Goal: Find specific page/section: Find specific page/section

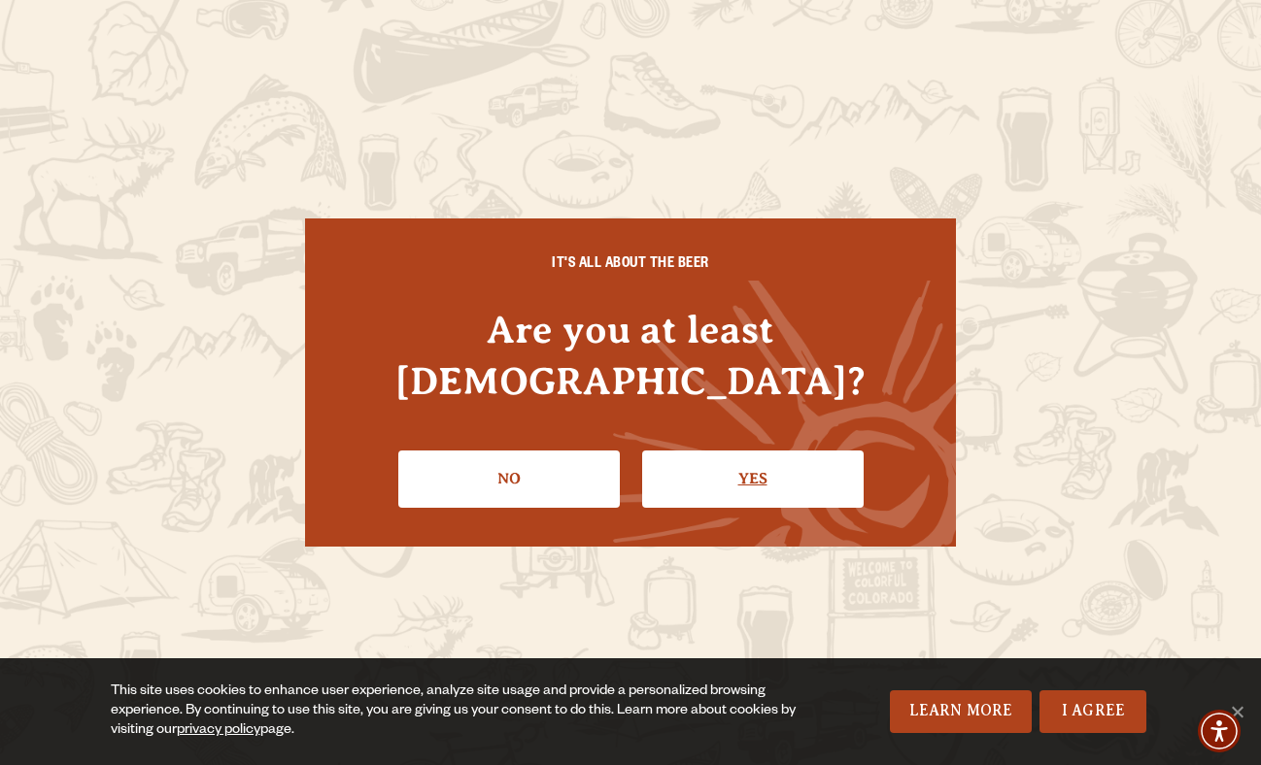
click at [699, 466] on link "Yes" at bounding box center [752, 479] width 221 height 56
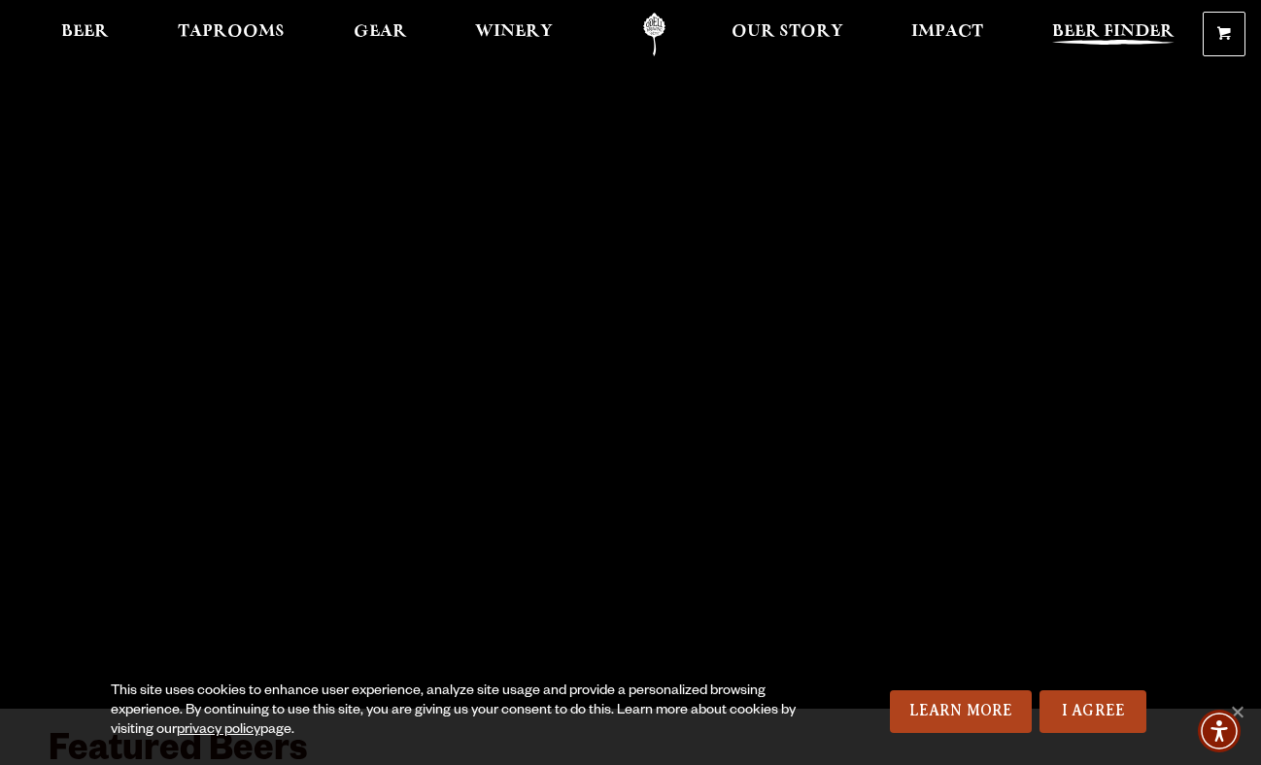
click at [1104, 31] on span "Beer Finder" at bounding box center [1113, 32] width 122 height 16
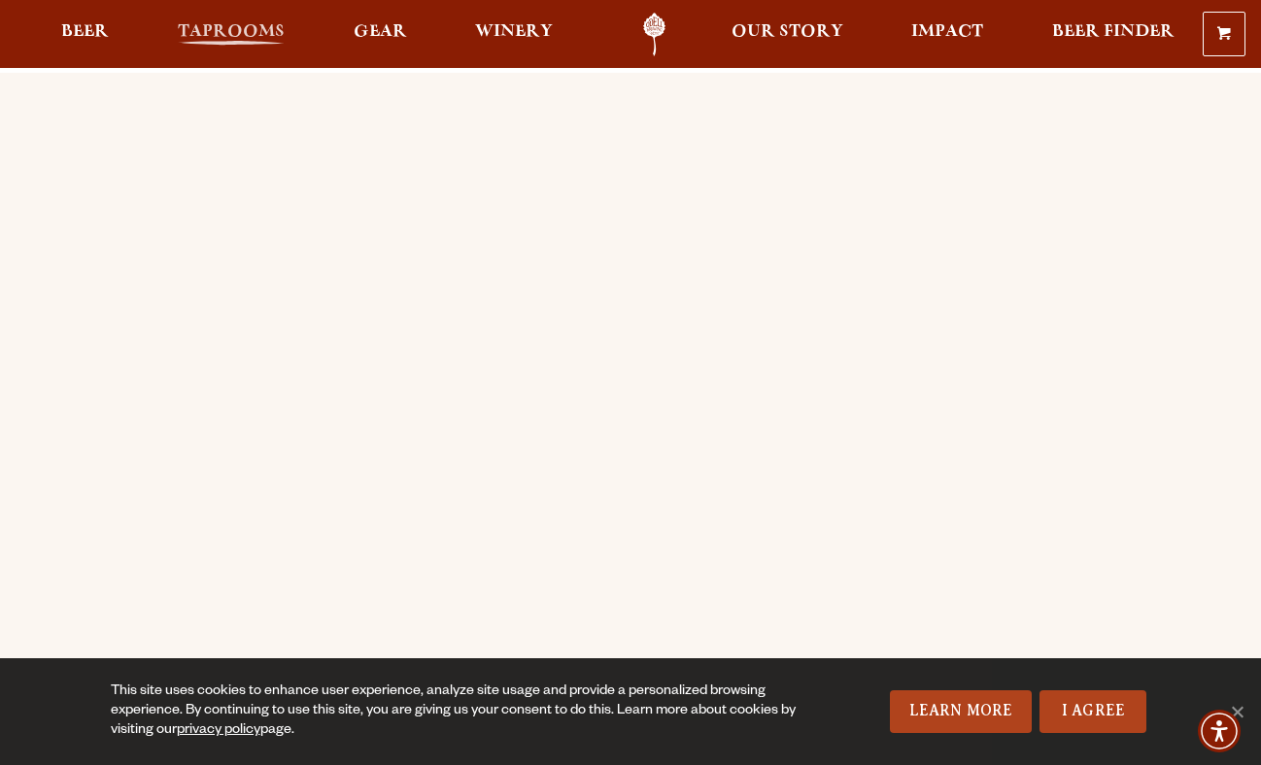
click at [204, 27] on span "Taprooms" at bounding box center [231, 32] width 107 height 16
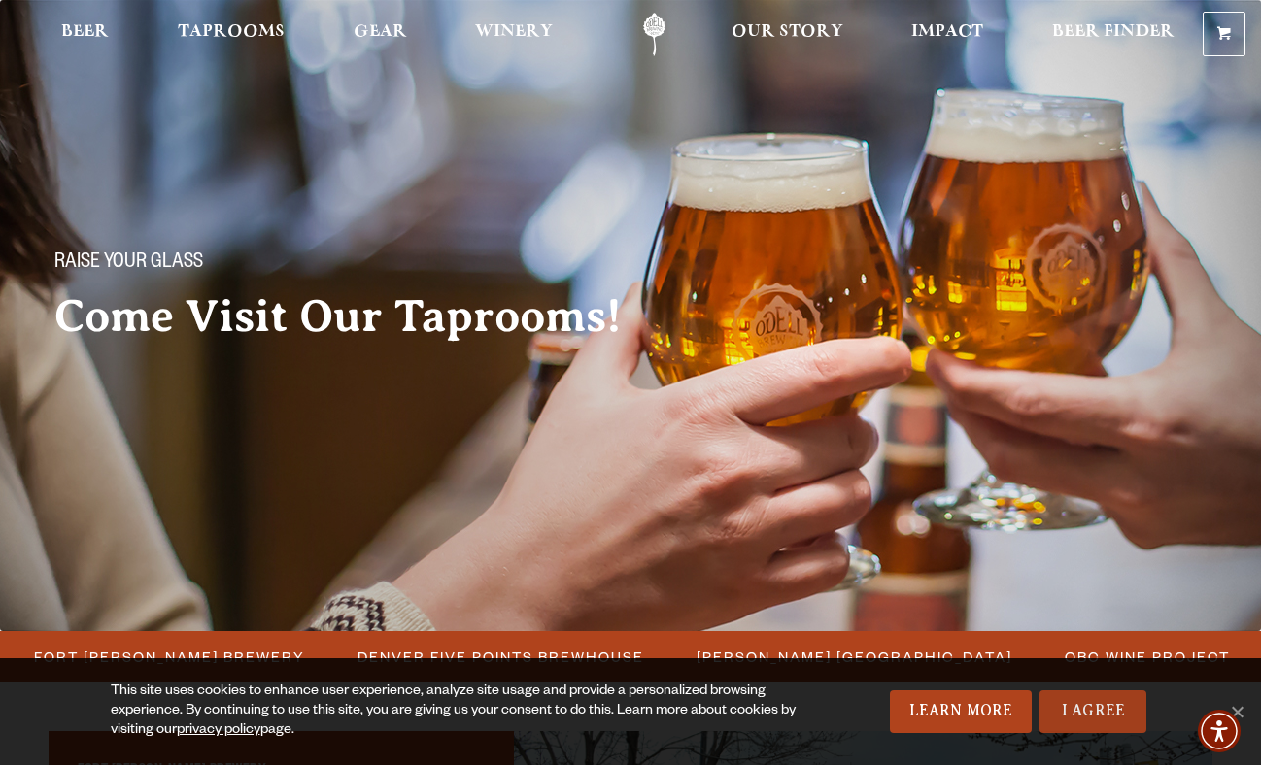
click at [1122, 706] on link "I Agree" at bounding box center [1092, 712] width 107 height 43
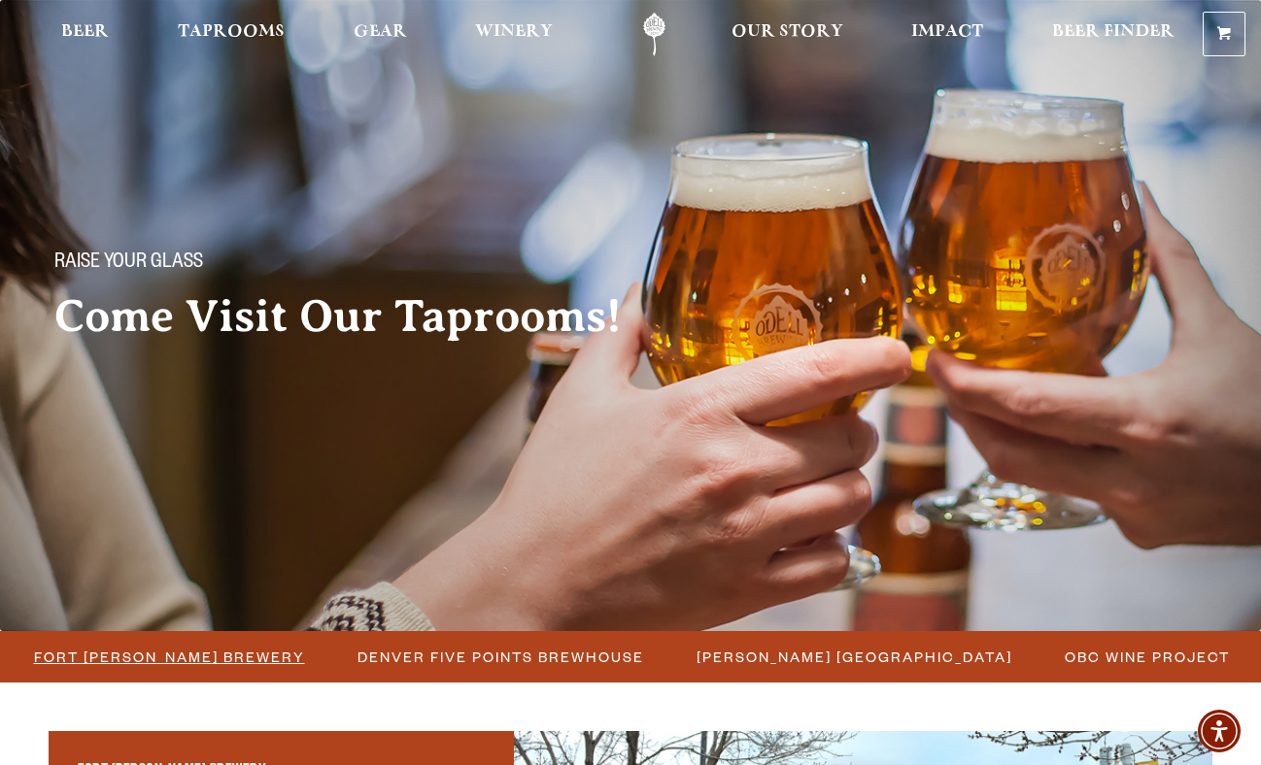
click at [255, 654] on span "Fort [PERSON_NAME] Brewery" at bounding box center [169, 657] width 271 height 28
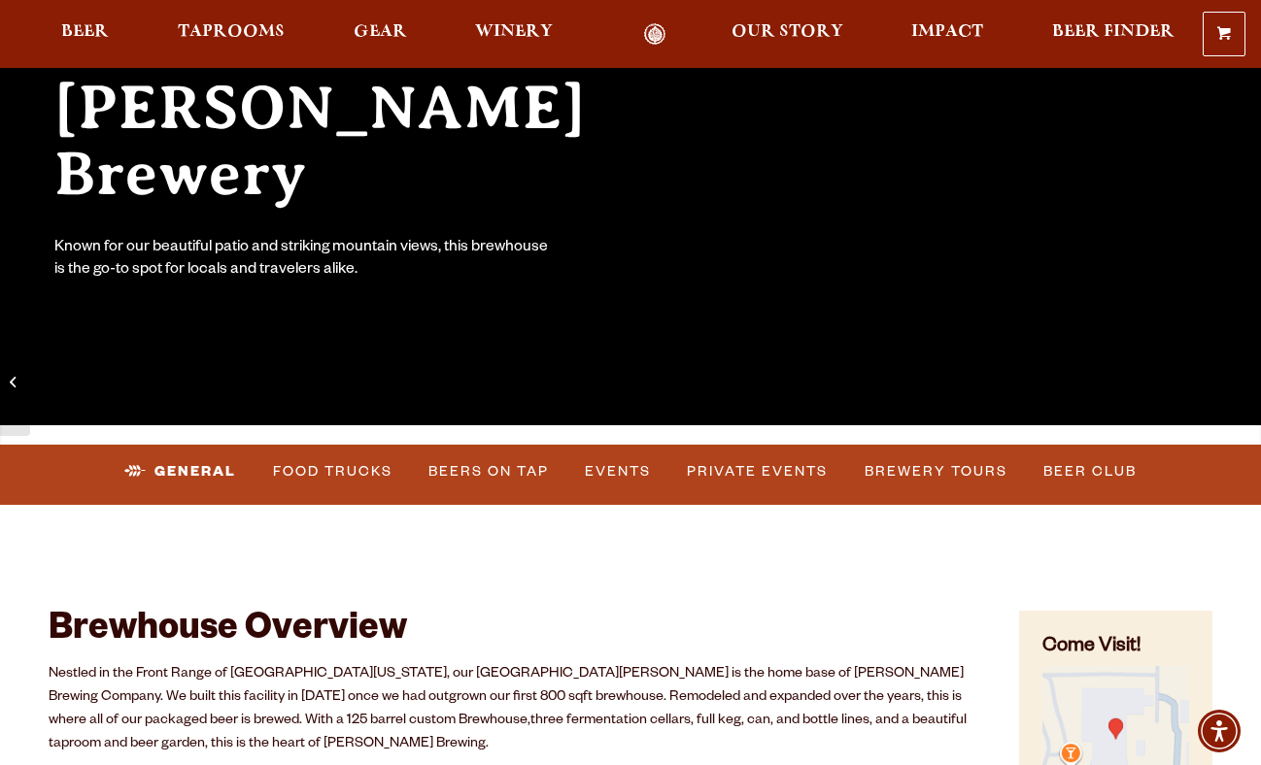
scroll to position [294, 0]
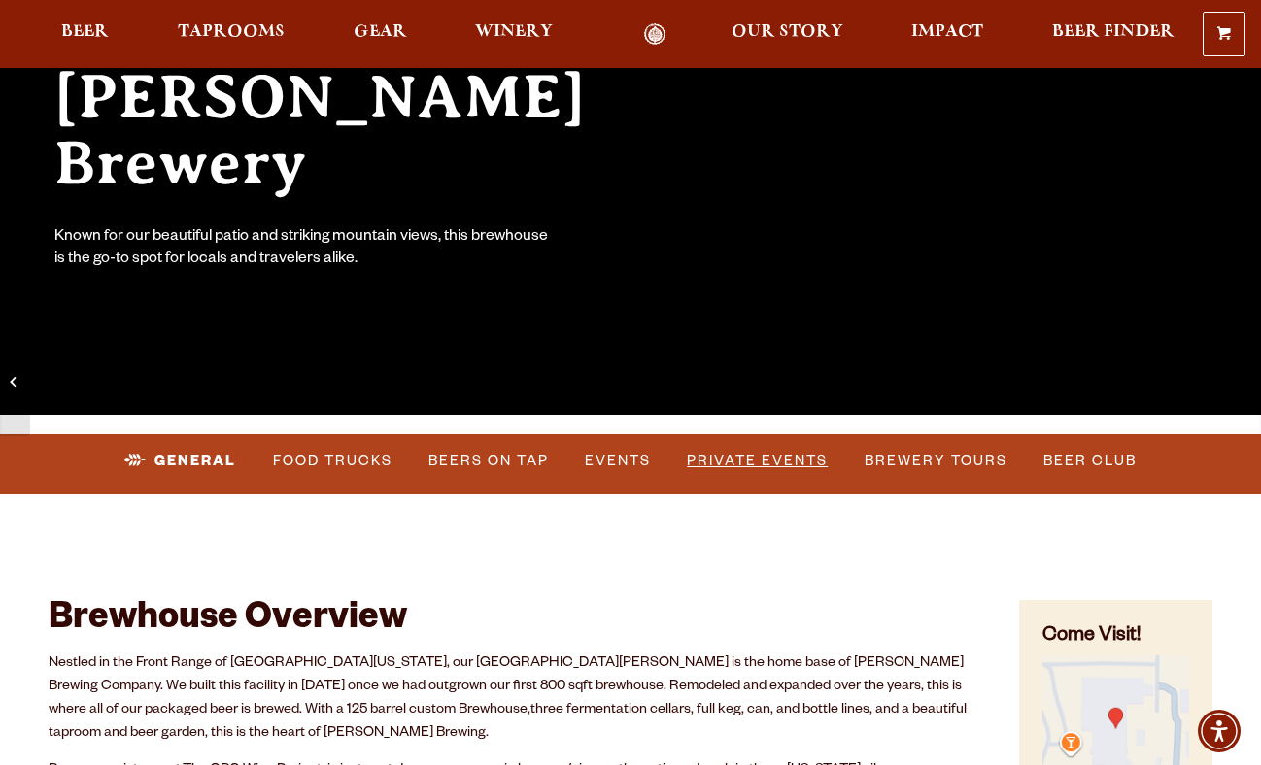
click at [774, 465] on link "Private Events" at bounding box center [757, 461] width 156 height 45
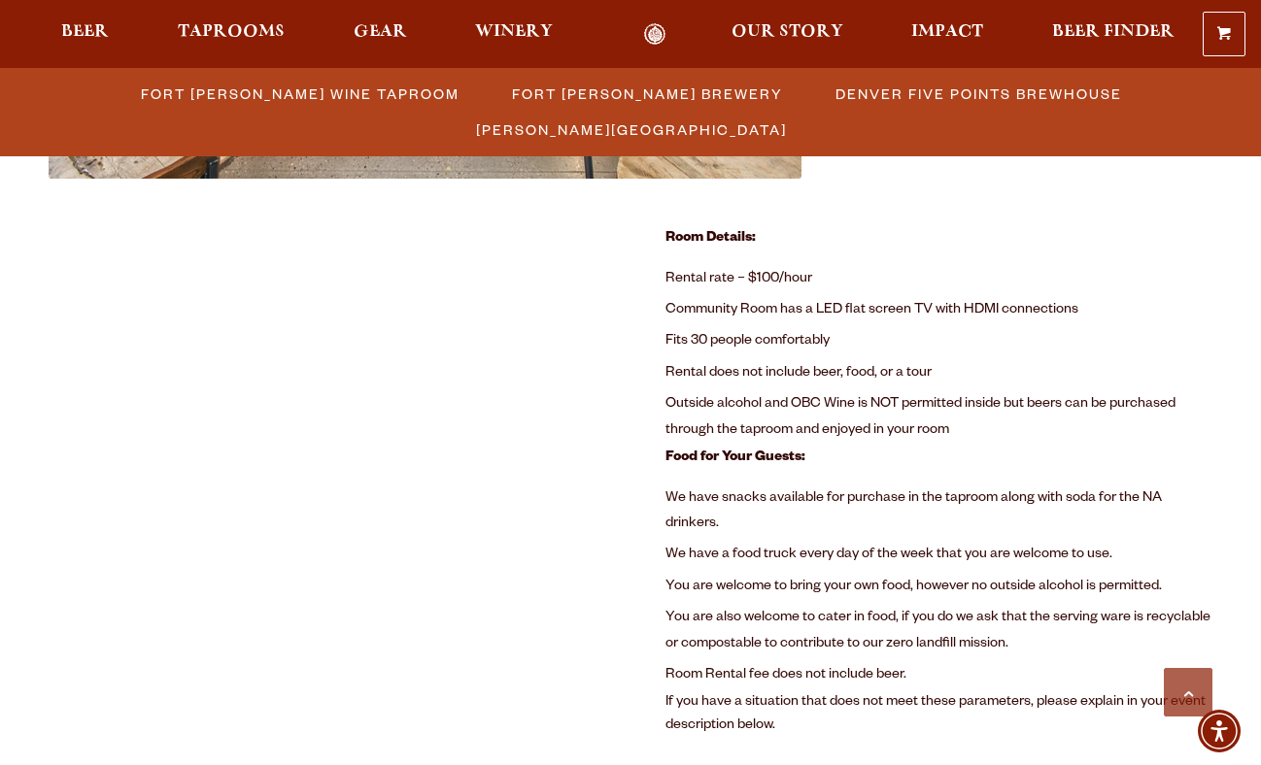
scroll to position [1167, 0]
